Goal: Task Accomplishment & Management: Manage account settings

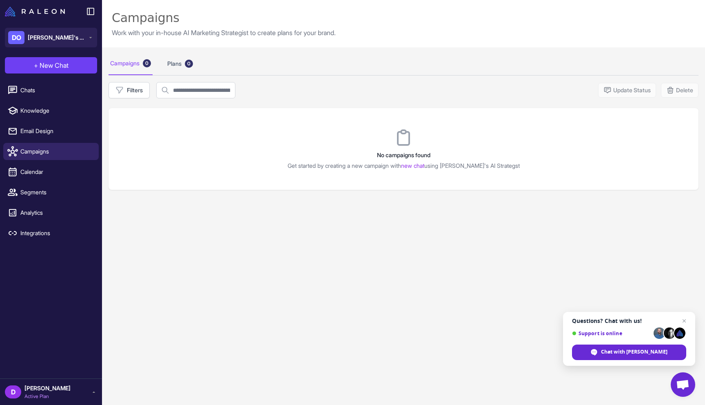
click at [213, 265] on div "Campaigns 0 Plans 0 Filters Update Status Delete No campaigns found Get started…" at bounding box center [403, 249] width 603 height 405
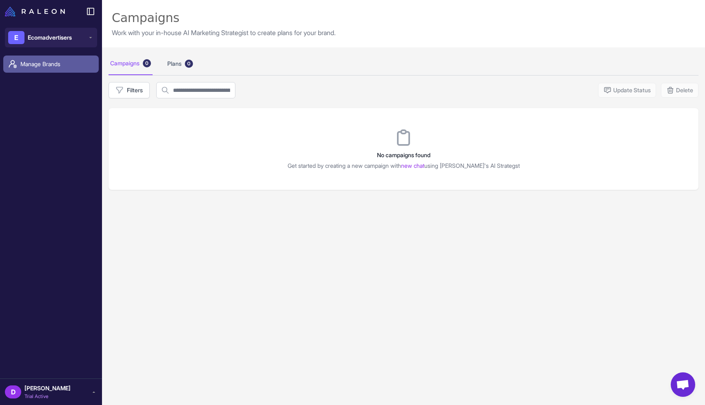
click at [53, 63] on span "Manage Brands" at bounding box center [56, 64] width 72 height 9
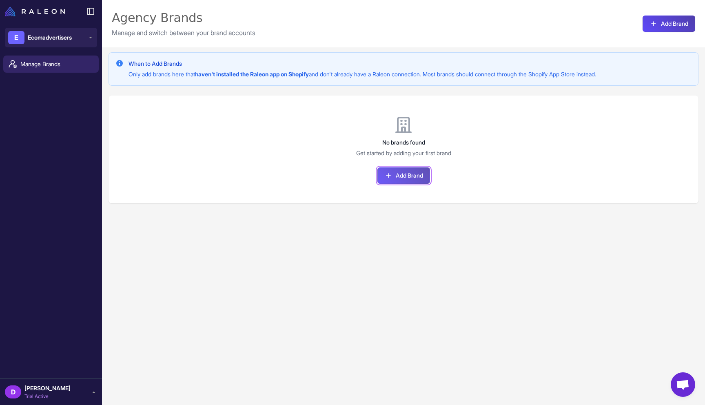
click at [405, 173] on button "Add Brand" at bounding box center [403, 175] width 53 height 16
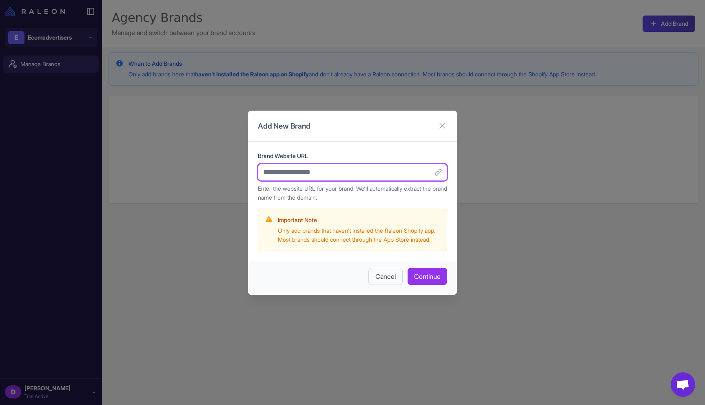
click at [333, 167] on input "Brand Website URL" at bounding box center [352, 172] width 189 height 17
paste input "**********"
type input "**********"
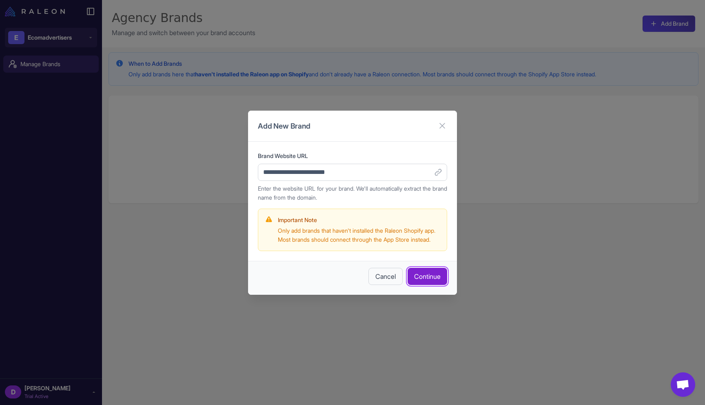
click at [420, 282] on button "Continue" at bounding box center [427, 276] width 40 height 17
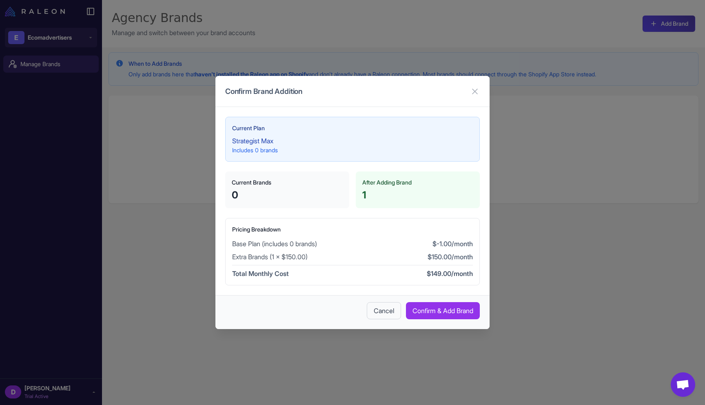
click at [397, 311] on div "Cancel Confirm & Add Brand" at bounding box center [352, 312] width 274 height 34
click at [383, 308] on button "Cancel" at bounding box center [384, 310] width 34 height 17
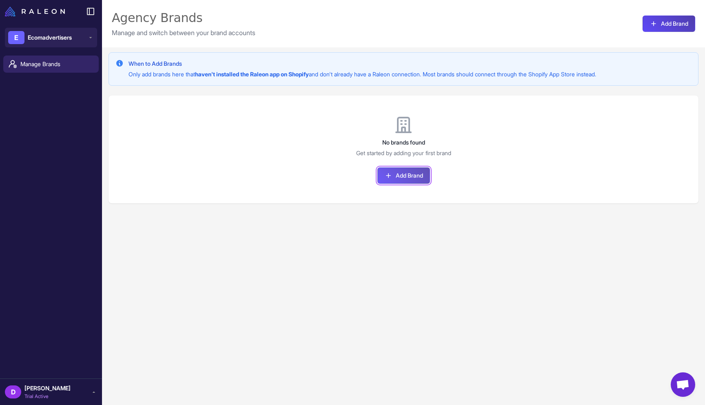
click at [402, 177] on button "Add Brand" at bounding box center [403, 175] width 53 height 16
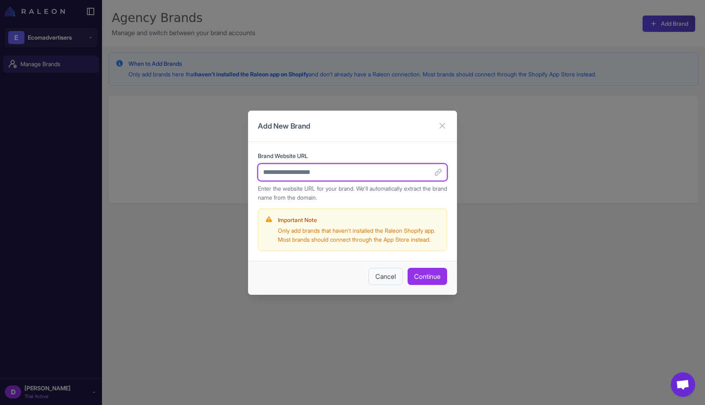
click at [343, 172] on input "Brand Website URL" at bounding box center [352, 172] width 189 height 17
type input "**********"
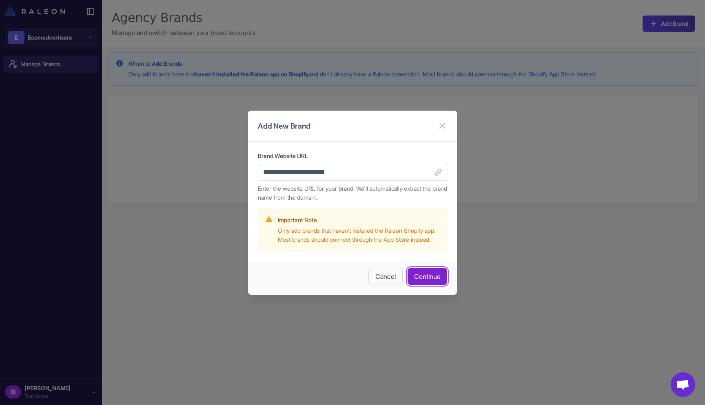
click at [418, 280] on button "Continue" at bounding box center [427, 276] width 40 height 17
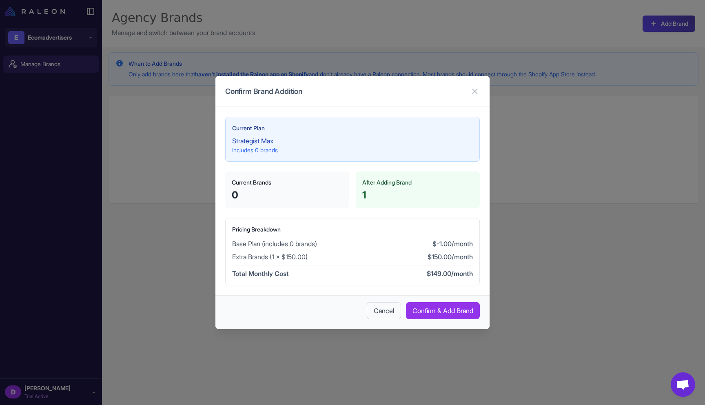
click at [270, 149] on p "Includes 0 brands" at bounding box center [352, 150] width 241 height 9
click at [474, 90] on icon at bounding box center [475, 91] width 10 height 10
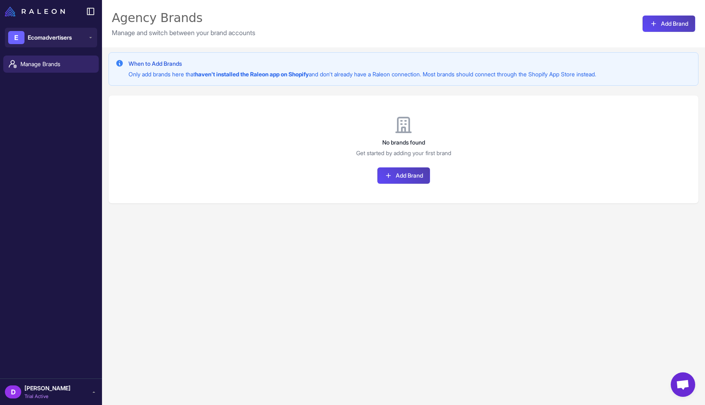
click at [73, 389] on div "D Daniel Filipe Trial Active" at bounding box center [51, 391] width 92 height 16
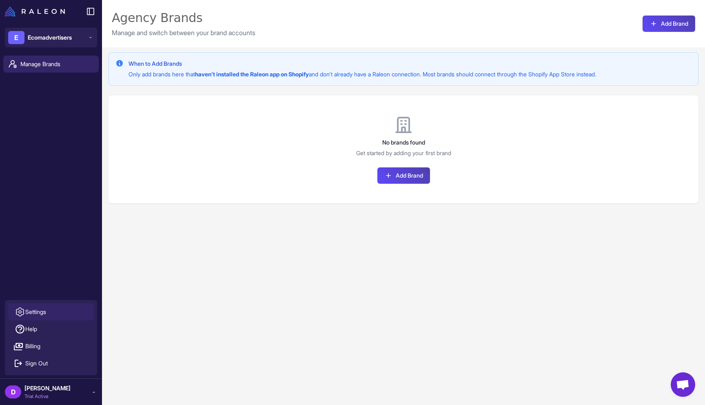
click at [64, 314] on link "Settings" at bounding box center [51, 311] width 86 height 17
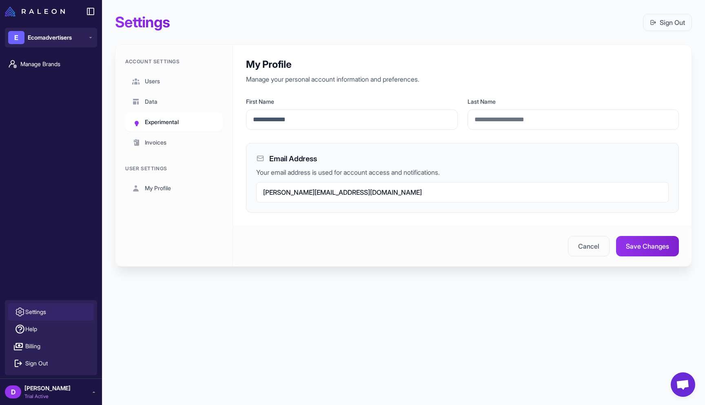
click at [174, 122] on span "Experimental" at bounding box center [162, 121] width 34 height 9
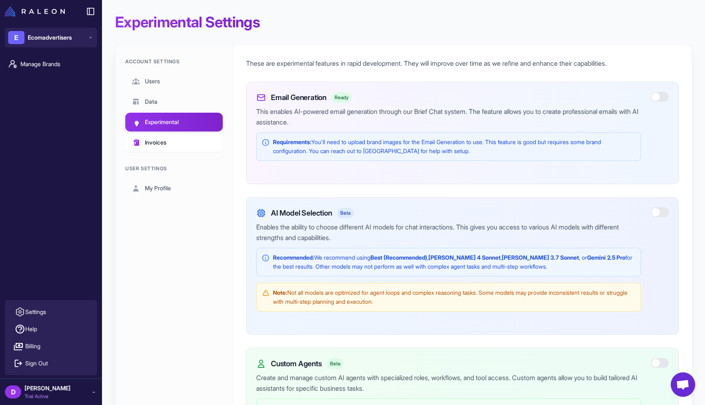
click at [194, 141] on link "Invoices" at bounding box center [173, 142] width 97 height 19
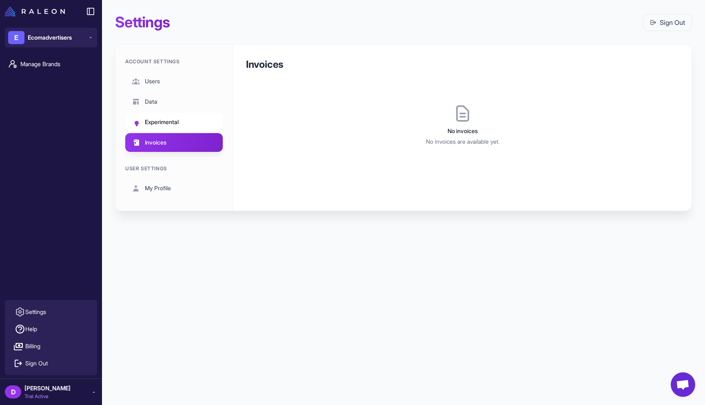
click at [185, 126] on link "Experimental" at bounding box center [173, 122] width 97 height 19
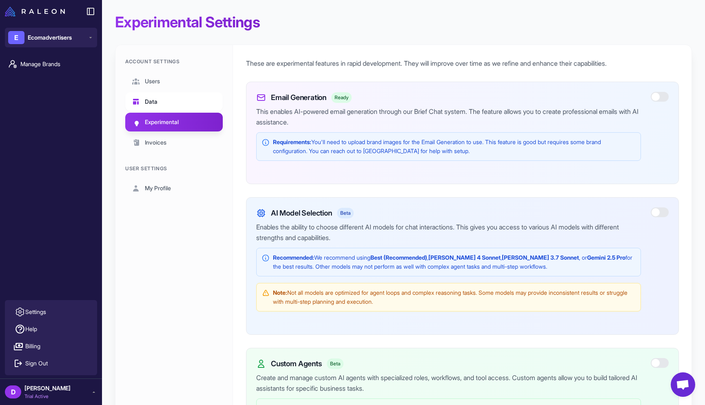
click at [177, 102] on link "Data" at bounding box center [173, 101] width 97 height 19
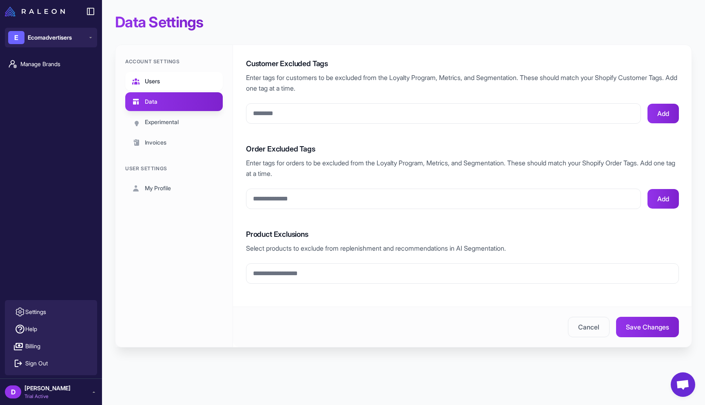
click at [177, 89] on link "Users" at bounding box center [173, 81] width 97 height 19
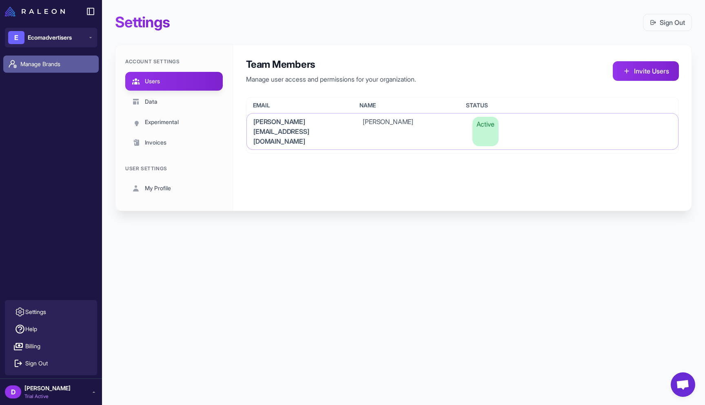
click at [51, 62] on span "Manage Brands" at bounding box center [56, 64] width 72 height 9
